Goal: Information Seeking & Learning: Learn about a topic

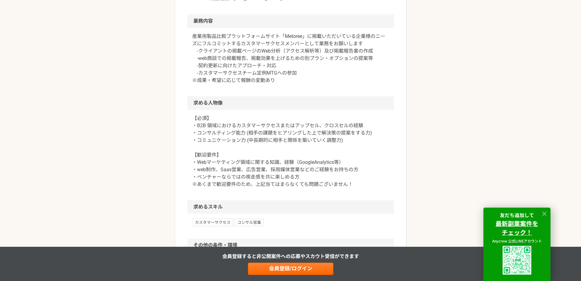
scroll to position [305, 0]
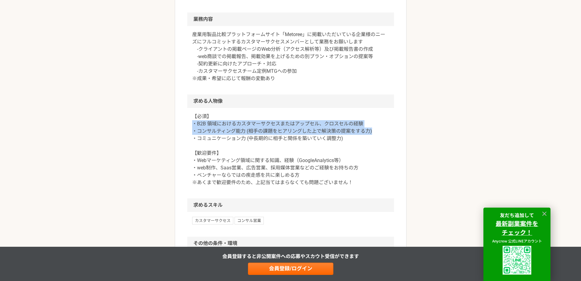
drag, startPoint x: 199, startPoint y: 131, endPoint x: 373, endPoint y: 140, distance: 174.8
click at [373, 141] on p "【必須】 ・B2B 領域におけるカスタマーサクセスまたはアップセル、クロスセルの経験 ・コンサルティング能力 (相手の課題をヒアリングした上で解決策の提案をす…" at bounding box center [290, 149] width 197 height 73
click at [373, 142] on p "【必須】 ・B2B 領域におけるカスタマーサクセスまたはアップセル、クロスセルの経験 ・コンサルティング能力 (相手の課題をヒアリングした上で解決策の提案をす…" at bounding box center [290, 149] width 197 height 73
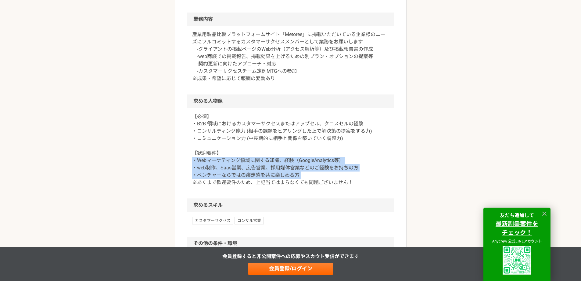
drag, startPoint x: 194, startPoint y: 169, endPoint x: 356, endPoint y: 181, distance: 162.8
click at [356, 181] on p "【必須】 ・B2B 領域におけるカスタマーサクセスまたはアップセル、クロスセルの経験 ・コンサルティング能力 (相手の課題をヒアリングした上で解決策の提案をす…" at bounding box center [290, 149] width 197 height 73
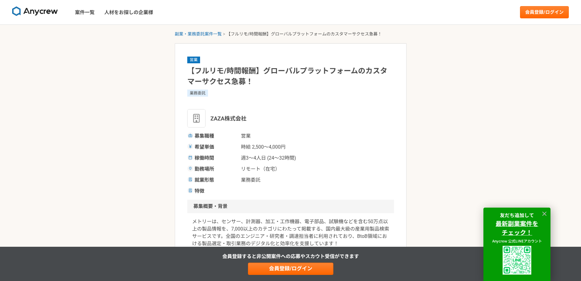
scroll to position [102, 0]
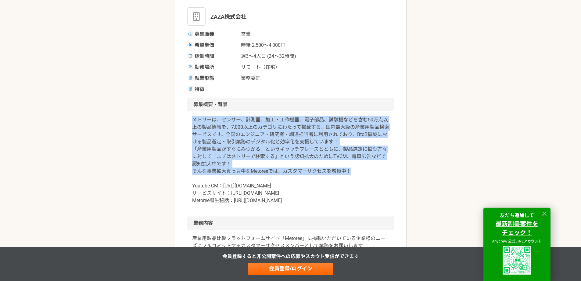
drag, startPoint x: 194, startPoint y: 120, endPoint x: 386, endPoint y: 171, distance: 199.2
click at [386, 171] on p "メトリーは、センサー、計測器、加工・工作機器、電子部品、試験機などを含む50万点以上の製品情報を、7,000以上のカテゴリにわたって掲載する、国内最大級の産業…" at bounding box center [290, 160] width 197 height 88
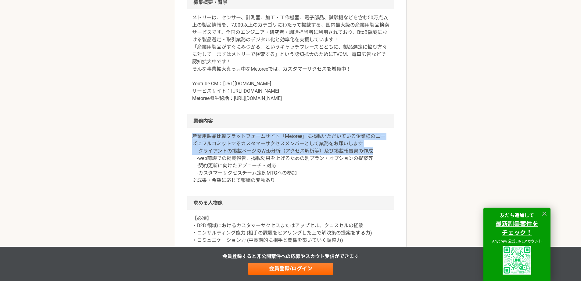
drag, startPoint x: 192, startPoint y: 145, endPoint x: 375, endPoint y: 157, distance: 183.6
click at [375, 157] on div "産業用製品比較プラットフォームサイト「Metoree」に掲載いただいている企業様のニーズにフルコミットするカスタマーサクセスメンバーとして業務をお願いします …" at bounding box center [290, 162] width 207 height 68
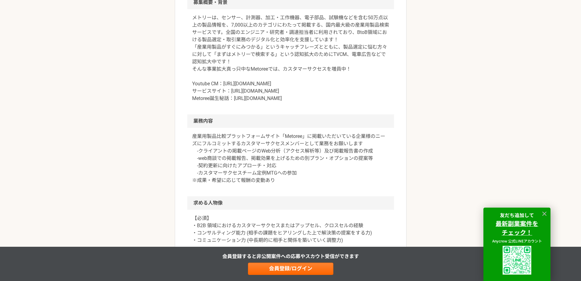
click at [360, 163] on p "産業用製品比較プラットフォームサイト「Metoree」に掲載いただいている企業様のニーズにフルコミットするカスタマーサクセスメンバーとして業務をお願いします …" at bounding box center [290, 157] width 197 height 51
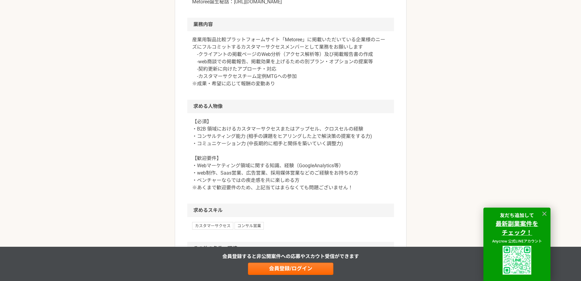
scroll to position [305, 0]
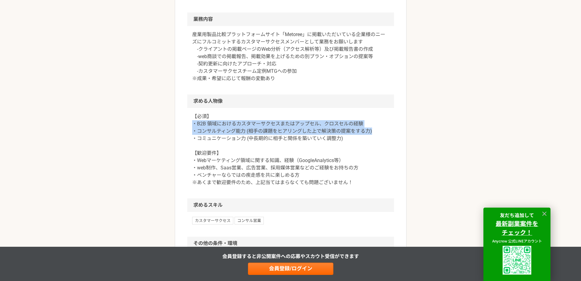
drag, startPoint x: 194, startPoint y: 130, endPoint x: 371, endPoint y: 138, distance: 177.5
click at [371, 138] on p "【必須】 ・B2B 領域におけるカスタマーサクセスまたはアップセル、クロスセルの経験 ・コンサルティング能力 (相手の課題をヒアリングした上で解決策の提案をす…" at bounding box center [290, 149] width 197 height 73
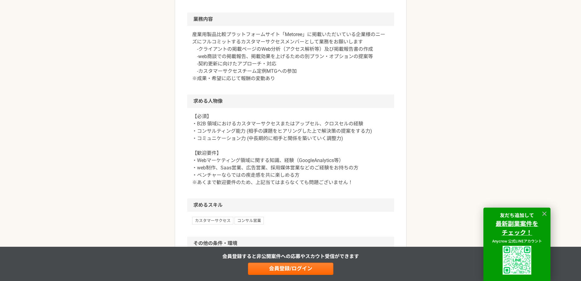
click at [303, 165] on p "【必須】 ・B2B 領域におけるカスタマーサクセスまたはアップセル、クロスセルの経験 ・コンサルティング能力 (相手の課題をヒアリングした上で解決策の提案をす…" at bounding box center [290, 149] width 197 height 73
drag, startPoint x: 348, startPoint y: 166, endPoint x: 189, endPoint y: 169, distance: 159.7
click at [189, 168] on div "【必須】 ・B2B 領域におけるカスタマーサクセスまたはアップセル、クロスセルの経験 ・コンサルティング能力 (相手の課題をヒアリングした上で解決策の提案をす…" at bounding box center [290, 153] width 207 height 90
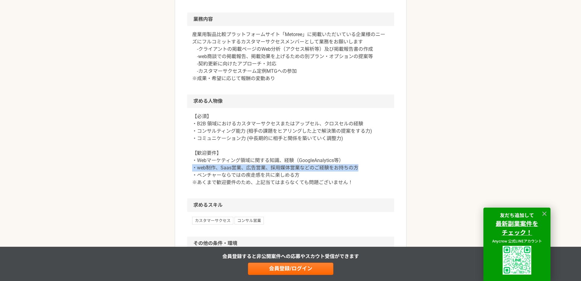
drag, startPoint x: 189, startPoint y: 174, endPoint x: 373, endPoint y: 173, distance: 184.7
click at [373, 173] on div "【必須】 ・B2B 領域におけるカスタマーサクセスまたはアップセル、クロスセルの経験 ・コンサルティング能力 (相手の課題をヒアリングした上で解決策の提案をす…" at bounding box center [290, 153] width 207 height 90
click at [373, 173] on p "【必須】 ・B2B 領域におけるカスタマーサクセスまたはアップセル、クロスセルの経験 ・コンサルティング能力 (相手の課題をヒアリングした上で解決策の提案をす…" at bounding box center [290, 149] width 197 height 73
